Goal: Transaction & Acquisition: Purchase product/service

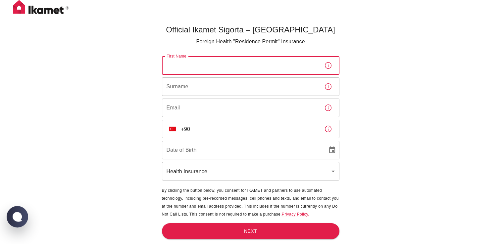
click at [204, 65] on input "First Name" at bounding box center [240, 65] width 157 height 19
type input "A"
type input "[PERSON_NAME]"
click at [168, 87] on input "Surname" at bounding box center [240, 86] width 157 height 19
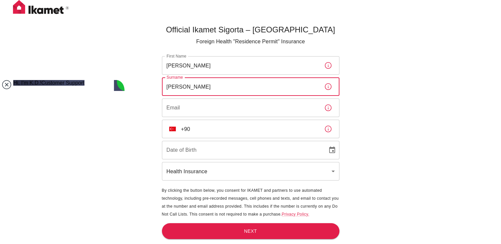
type input "[PERSON_NAME]"
click at [5, 86] on jdiv at bounding box center [6, 84] width 9 height 9
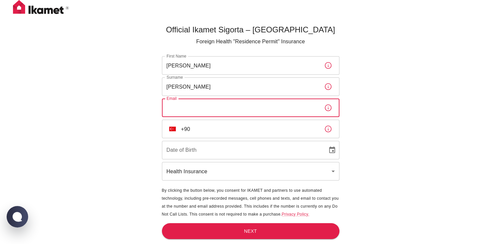
click at [210, 106] on input "Email" at bounding box center [240, 108] width 157 height 19
type input "[EMAIL_ADDRESS][DOMAIN_NAME]"
click at [404, 113] on div "Official Ikamet Sigorta – [DEMOGRAPHIC_DATA] Foreign Health "Residence Permit" …" at bounding box center [250, 133] width 501 height 266
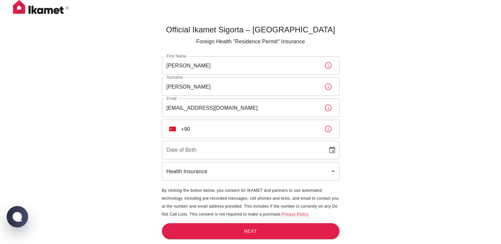
click at [245, 124] on input "+90" at bounding box center [250, 129] width 138 height 19
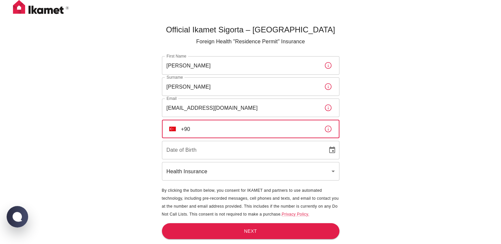
click at [171, 127] on img "Select country" at bounding box center [172, 129] width 7 height 5
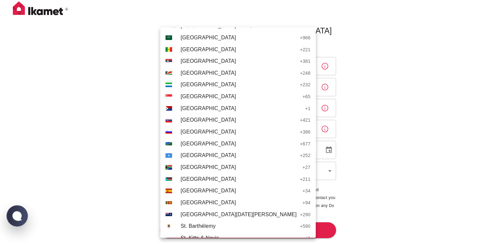
scroll to position [2257, 0]
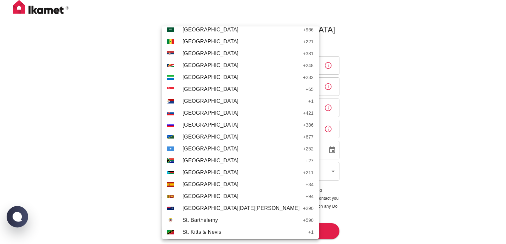
click at [188, 184] on span "[GEOGRAPHIC_DATA]" at bounding box center [242, 185] width 120 height 8
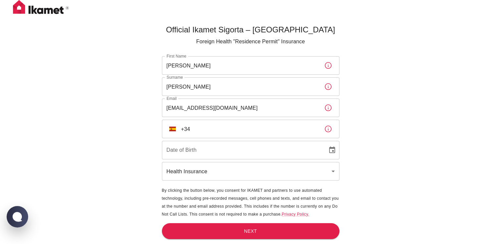
click at [217, 134] on input "+34" at bounding box center [250, 129] width 138 height 19
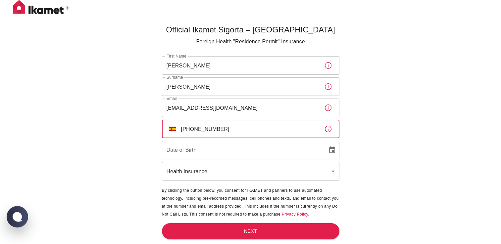
click at [208, 130] on input "[PHONE_NUMBER]" at bounding box center [250, 129] width 138 height 19
type input "[PHONE_NUMBER]"
click at [193, 150] on input "DD/MM/YYYY" at bounding box center [242, 150] width 161 height 19
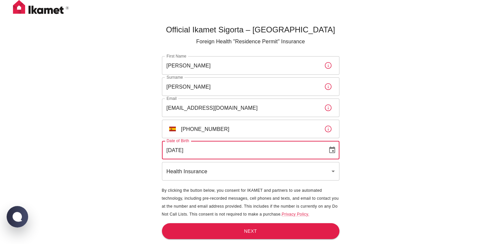
type input "[DATE]"
click at [193, 172] on body "Official Ikamet Sigorta – [DEMOGRAPHIC_DATA] Foreign Health "Residence Permit" …" at bounding box center [250, 133] width 501 height 266
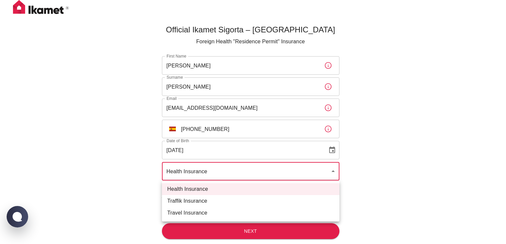
click at [422, 141] on div at bounding box center [253, 122] width 506 height 244
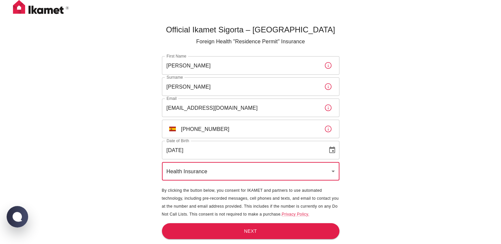
scroll to position [22, 0]
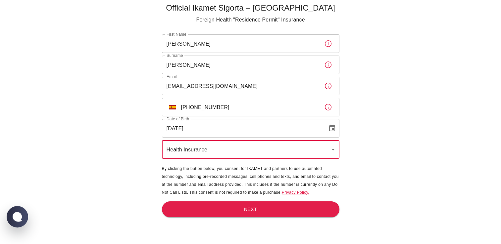
click at [331, 125] on icon "Choose date, selected date is Feb 3, 2005" at bounding box center [332, 128] width 6 height 7
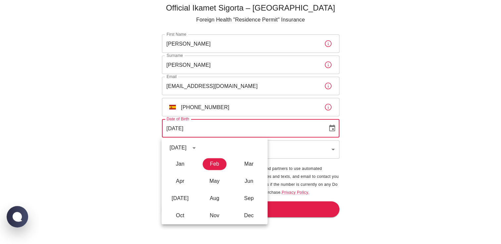
click at [397, 127] on div "Official Ikamet Sigorta – [DEMOGRAPHIC_DATA] Foreign Health "Residence Permit" …" at bounding box center [250, 111] width 501 height 266
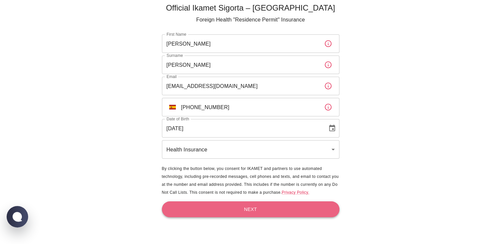
click at [276, 211] on button "Next" at bounding box center [250, 210] width 177 height 16
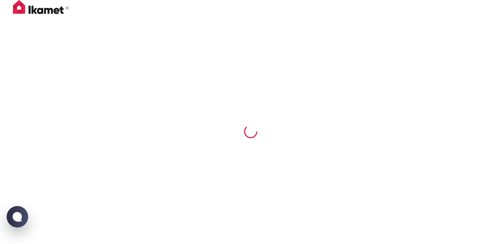
scroll to position [0, 0]
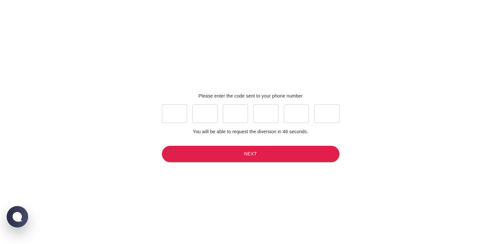
click at [172, 111] on input "text" at bounding box center [174, 114] width 25 height 19
type input "3"
type input "0"
type input "9"
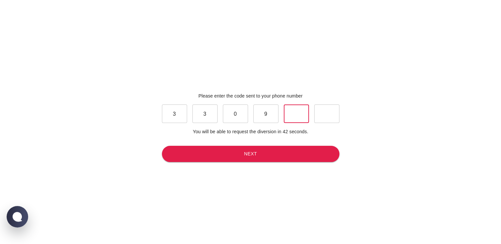
type input "4"
type input "0"
click at [208, 158] on button "Next" at bounding box center [250, 154] width 177 height 16
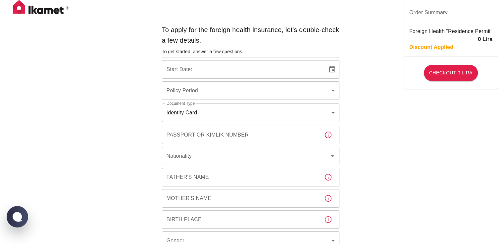
type input "b7343ef8-d55e-4554-96a8-76e30347e985"
type input "[DATE]"
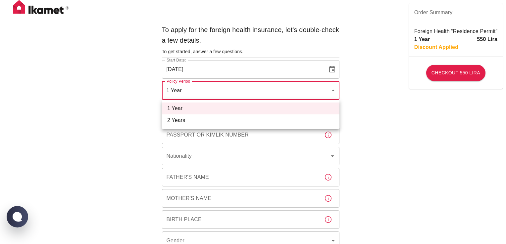
click at [113, 94] on div at bounding box center [253, 122] width 506 height 244
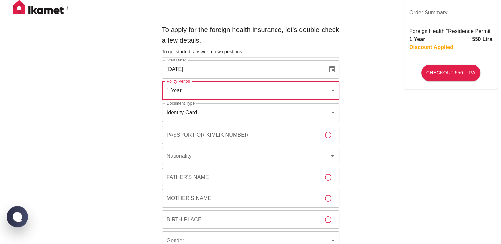
click at [194, 137] on input "Passport or Kimlik Number" at bounding box center [240, 135] width 157 height 19
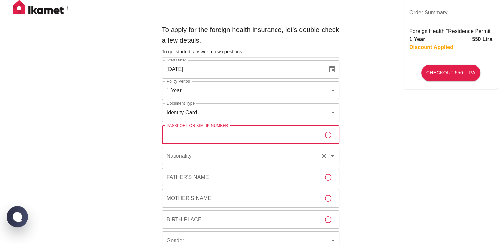
click at [211, 163] on div "Nationality" at bounding box center [250, 156] width 177 height 19
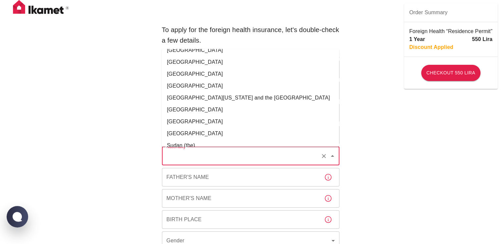
scroll to position [2434, 0]
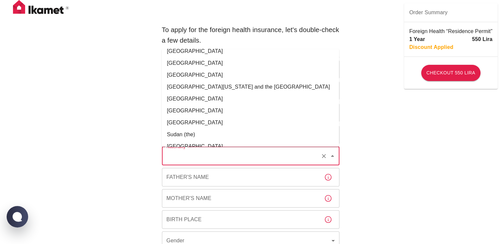
click at [180, 105] on li "[GEOGRAPHIC_DATA]" at bounding box center [250, 111] width 177 height 12
type input "[GEOGRAPHIC_DATA]"
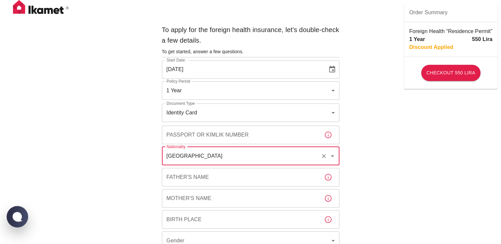
click at [203, 136] on input "Passport or Kimlik Number" at bounding box center [240, 135] width 157 height 19
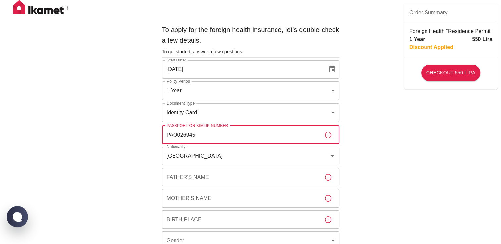
type input "PAO026945"
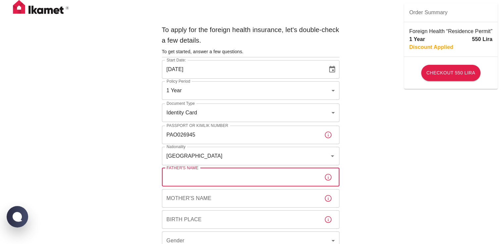
click at [211, 177] on input "Father's Name" at bounding box center [240, 177] width 157 height 19
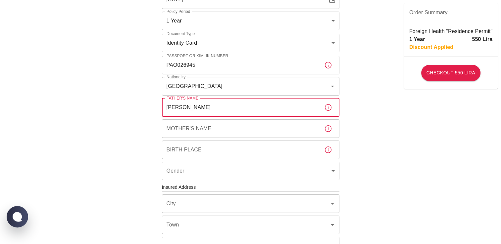
type input "[PERSON_NAME]"
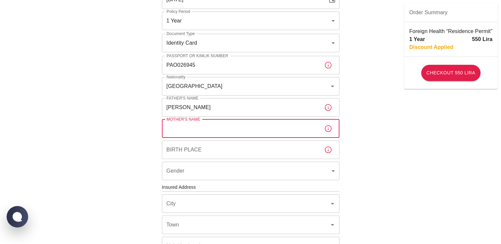
click at [195, 128] on input "Mother's Name" at bounding box center [240, 128] width 157 height 19
type input "[PERSON_NAME]"
click at [187, 146] on input "Birth Place" at bounding box center [240, 150] width 157 height 19
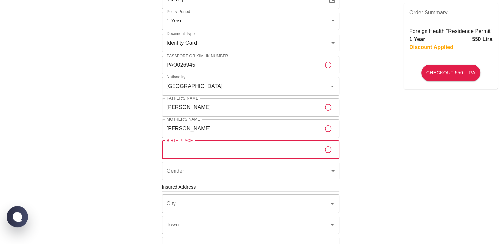
type input "0"
type input "S"
click at [332, 181] on body "To apply for the foreign health insurance, let's double-check a few details. To…" at bounding box center [250, 190] width 501 height 521
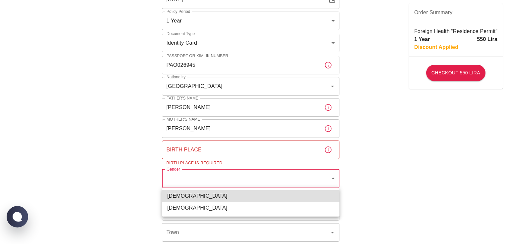
click at [257, 212] on li "[DEMOGRAPHIC_DATA]" at bounding box center [250, 208] width 177 height 12
type input "[DEMOGRAPHIC_DATA]"
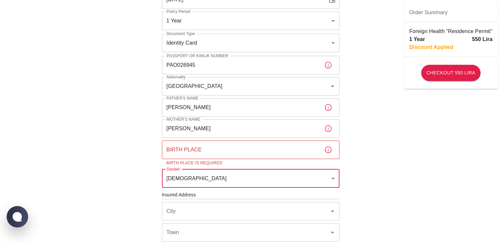
click at [213, 152] on input "Birth Place" at bounding box center [240, 150] width 157 height 19
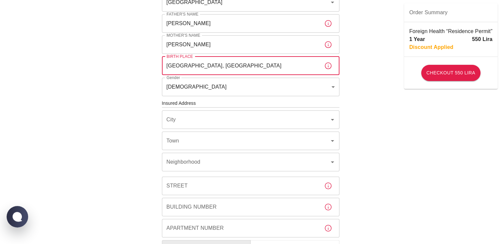
scroll to position [151, 0]
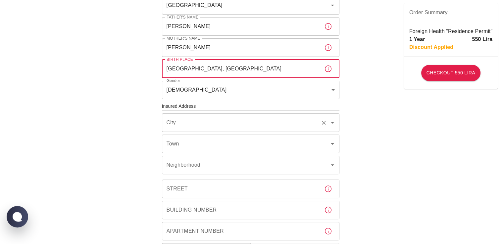
type input "[GEOGRAPHIC_DATA], [GEOGRAPHIC_DATA]"
click at [204, 120] on input "City" at bounding box center [241, 123] width 153 height 13
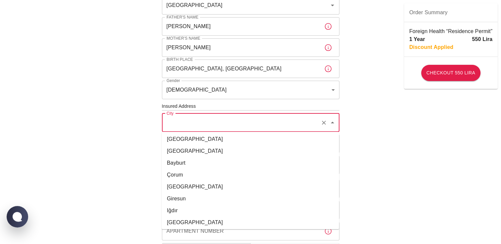
scroll to position [106, 0]
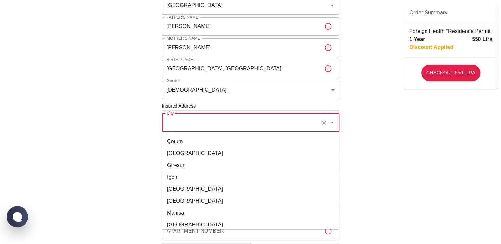
click at [182, 189] on li "[GEOGRAPHIC_DATA]" at bounding box center [250, 189] width 177 height 12
type input "[GEOGRAPHIC_DATA]"
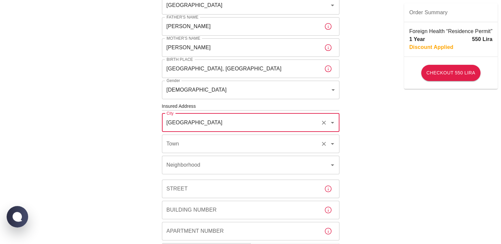
click at [208, 144] on input "Town" at bounding box center [241, 144] width 153 height 13
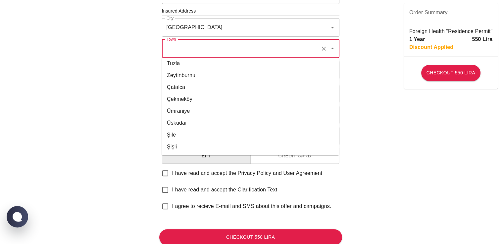
scroll to position [246, 0]
click at [187, 149] on li "Şişli" at bounding box center [250, 147] width 177 height 12
type input "Şişli"
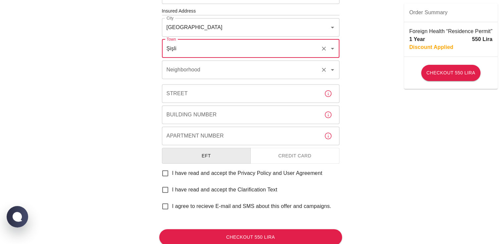
click at [198, 68] on div "Neighborhood Neighborhood" at bounding box center [250, 70] width 177 height 19
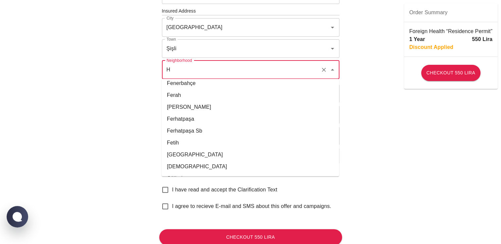
scroll to position [0, 0]
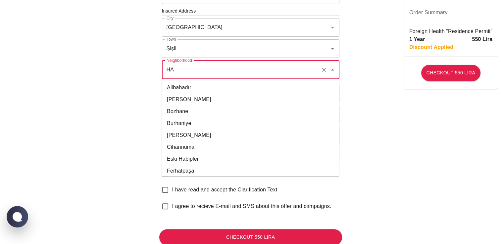
type input "H"
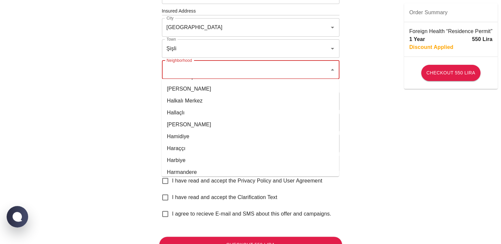
scroll to position [3458, 0]
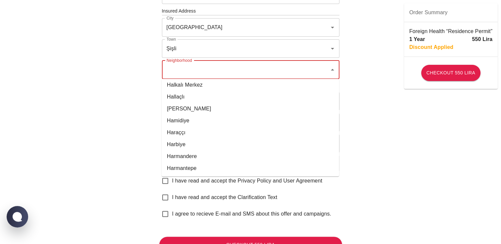
click at [178, 141] on li "Harbiye" at bounding box center [250, 145] width 177 height 12
type input "Harbiye"
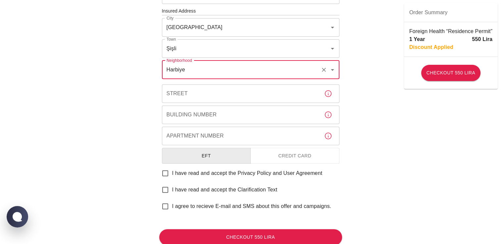
click at [222, 90] on input "Street" at bounding box center [240, 93] width 157 height 19
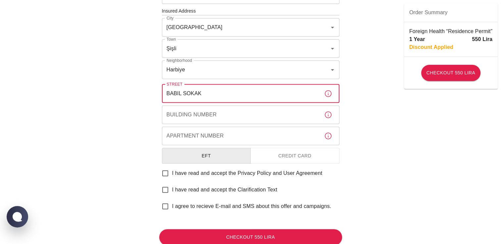
type input "BABIL SOKAK"
click at [183, 112] on input "Building Number" at bounding box center [240, 115] width 157 height 19
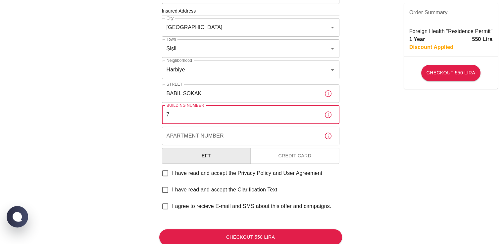
type input "7"
click at [217, 136] on input "Apartment Number" at bounding box center [240, 136] width 157 height 19
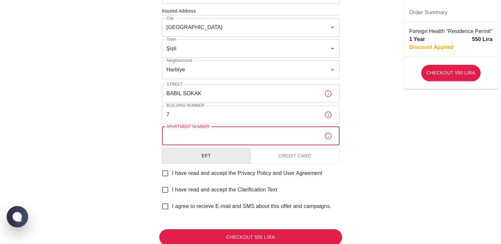
click at [285, 154] on button "Credit Card" at bounding box center [294, 156] width 89 height 16
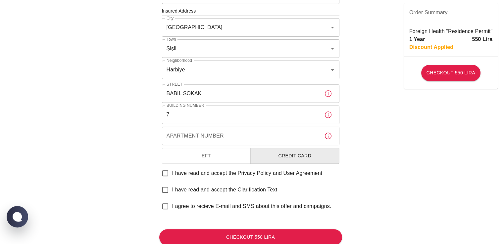
click at [164, 171] on input "I have read and accept the Privacy Policy and User Agreement" at bounding box center [165, 173] width 14 height 14
checkbox input "true"
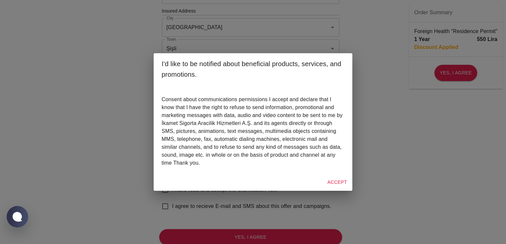
click at [337, 182] on button "Accept" at bounding box center [337, 182] width 25 height 12
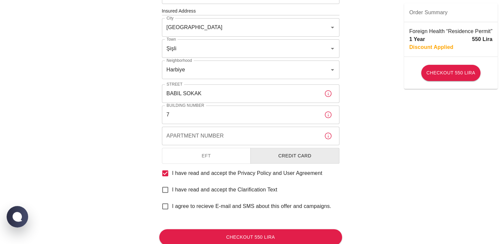
click at [167, 189] on input "I have read and accept the Clarification Text" at bounding box center [165, 190] width 14 height 14
checkbox input "true"
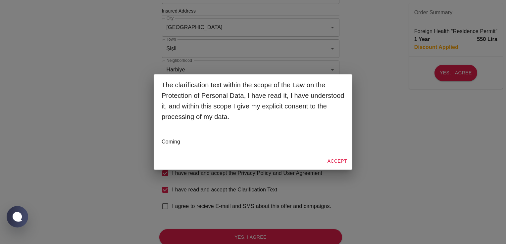
click at [345, 156] on button "Accept" at bounding box center [337, 161] width 25 height 12
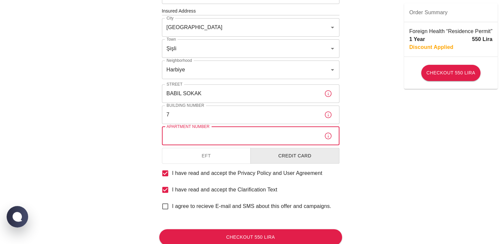
click at [221, 140] on input "Apartment Number" at bounding box center [240, 136] width 157 height 19
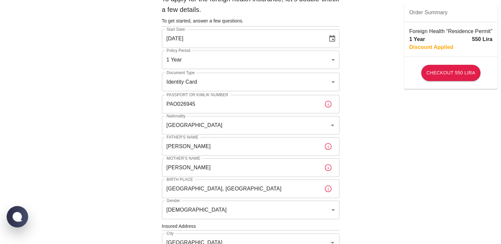
scroll to position [0, 0]
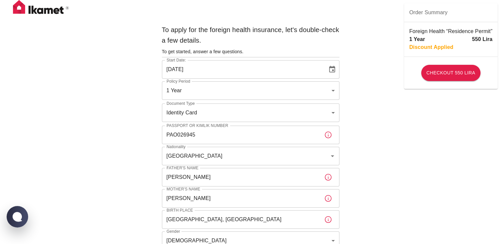
type input "1"
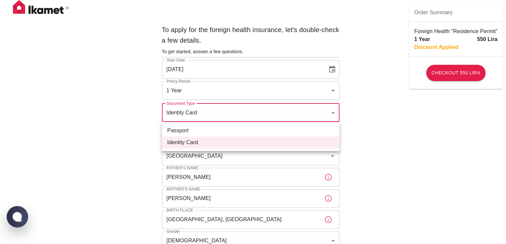
click at [328, 109] on div at bounding box center [253, 122] width 506 height 244
click at [364, 121] on div at bounding box center [253, 122] width 506 height 244
click at [284, 132] on li "Passport" at bounding box center [250, 131] width 177 height 12
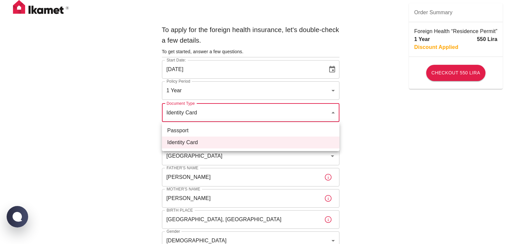
type input "passport"
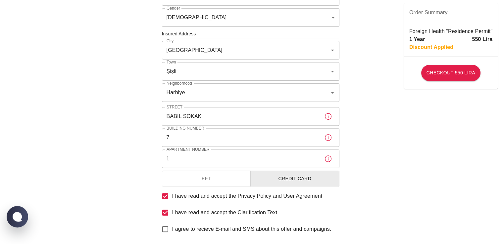
scroll to position [228, 0]
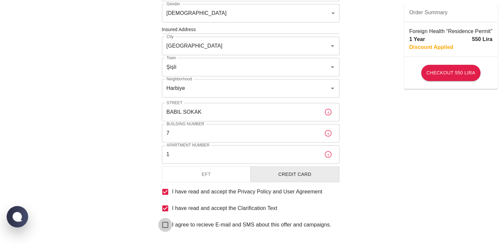
click at [164, 224] on input "I agree to recieve E-mail and SMS about this offer and campaigns." at bounding box center [165, 225] width 14 height 14
checkbox input "true"
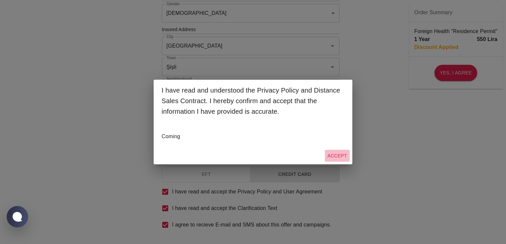
click at [339, 154] on button "Accept" at bounding box center [337, 156] width 25 height 12
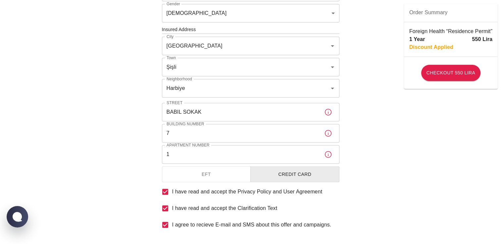
scroll to position [268, 0]
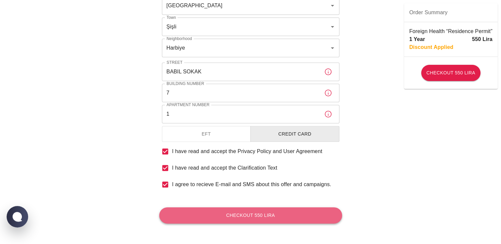
click at [257, 217] on button "Checkout 550 Lira" at bounding box center [250, 216] width 183 height 16
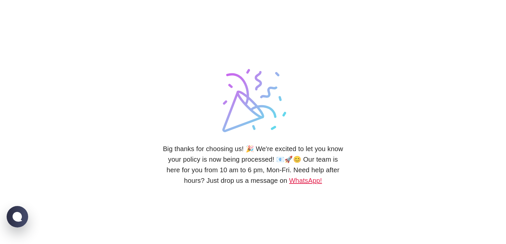
click at [308, 181] on link "WhatsApp!" at bounding box center [305, 180] width 33 height 7
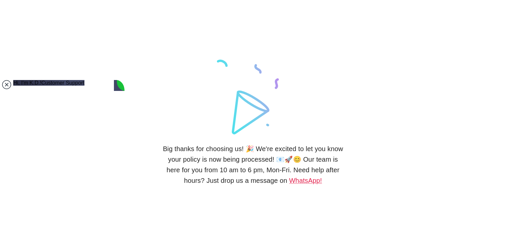
click at [6, 83] on jdiv at bounding box center [6, 84] width 9 height 9
